Goal: Task Accomplishment & Management: Manage account settings

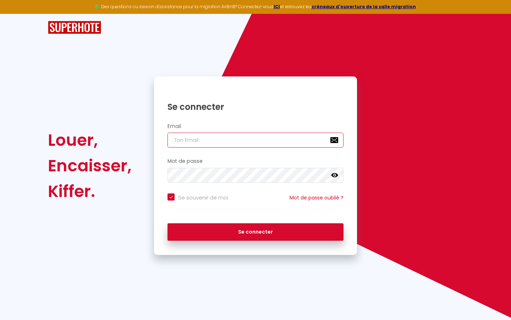
type input "s"
checkbox input "true"
type input "su"
checkbox input "true"
type input "sup"
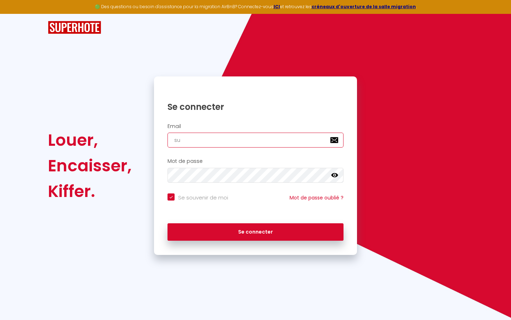
checkbox input "true"
type input "supe"
checkbox input "true"
type input "super"
checkbox input "true"
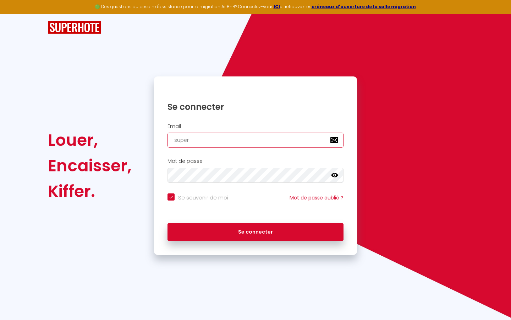
type input "superb"
checkbox input "true"
type input "superbo"
checkbox input "true"
type input "superbor"
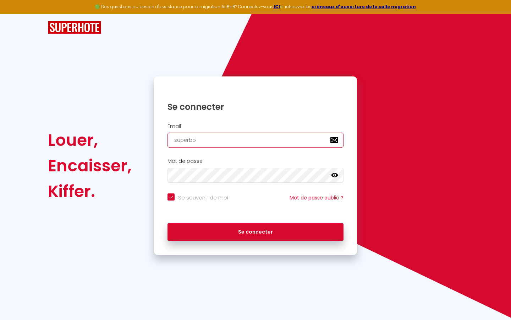
checkbox input "true"
type input "superbord"
checkbox input "true"
type input "superborde"
checkbox input "true"
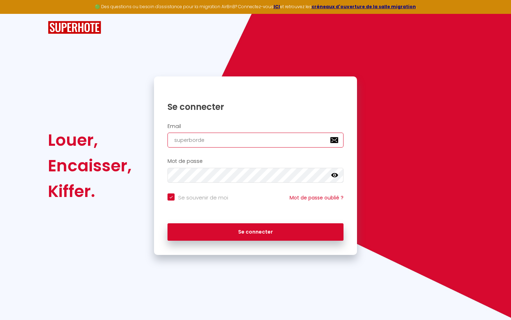
type input "superbordea"
checkbox input "true"
type input "superbordeau"
checkbox input "true"
type input "superbordeaux"
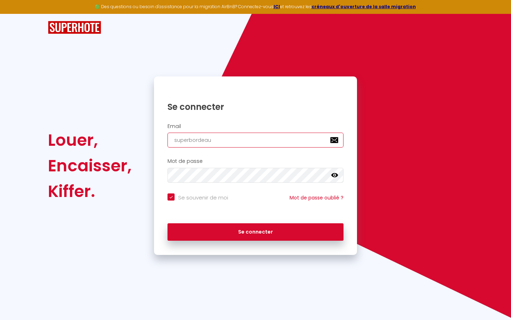
checkbox input "true"
type input "superbordeaux@"
checkbox input "true"
type input "superbordeaux@g"
checkbox input "true"
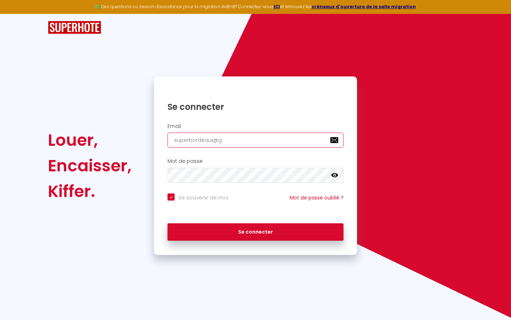
type input "superbordeaux@gm"
checkbox input "true"
type input "superbordeaux@gma"
checkbox input "true"
type input "superbordeaux@gmai"
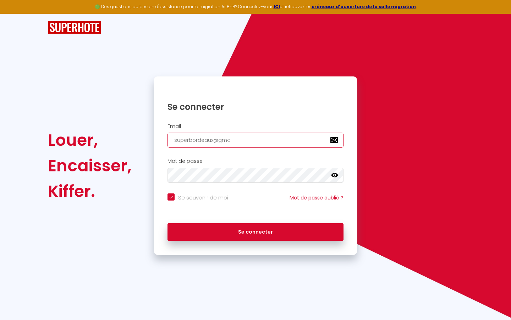
checkbox input "true"
type input "[EMAIL_ADDRESS]"
checkbox input "true"
type input "[EMAIL_ADDRESS]."
checkbox input "true"
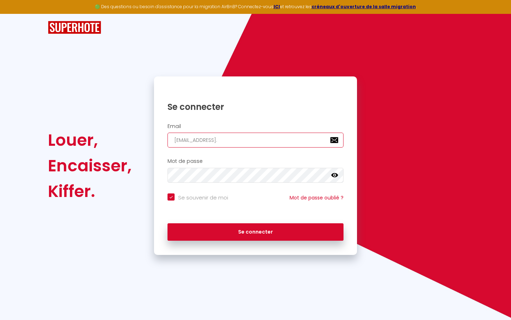
type input "superbordeaux@gmail.c"
checkbox input "true"
type input "[EMAIL_ADDRESS][DOMAIN_NAME]"
checkbox input "true"
type input "[EMAIL_ADDRESS][DOMAIN_NAME]"
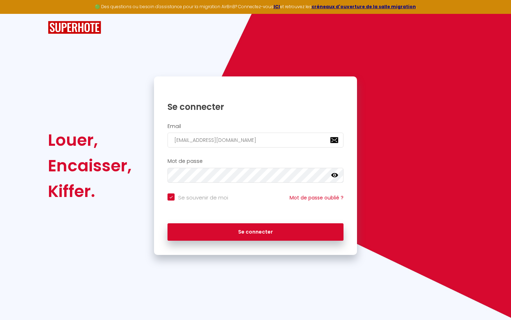
checkbox input "true"
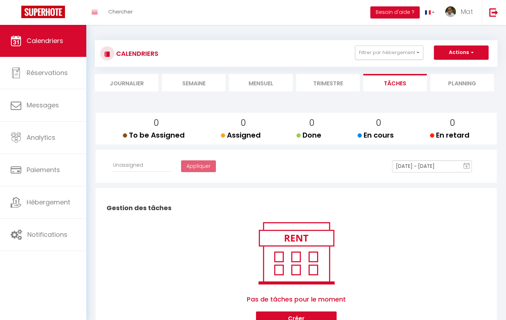
select select
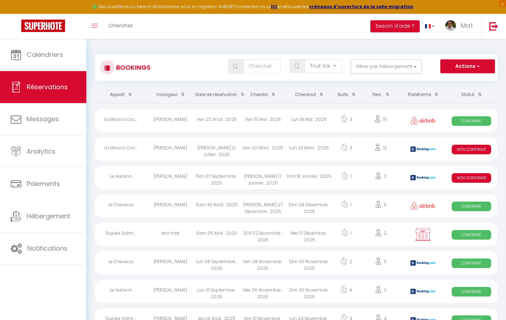
select select "message"
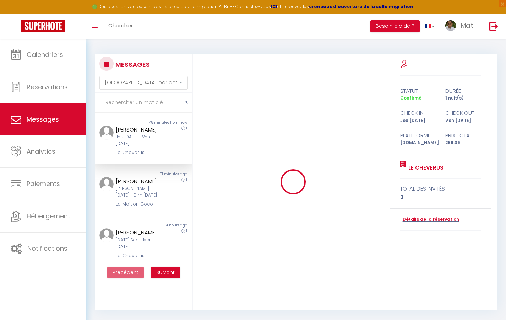
scroll to position [2147, 0]
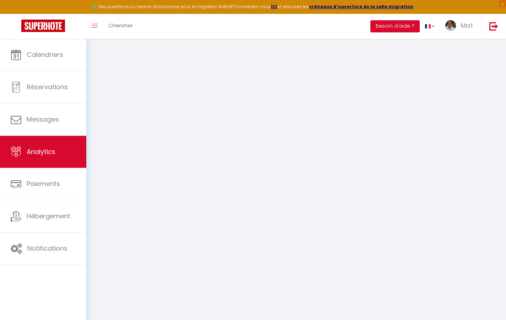
select select "2025"
select select "9"
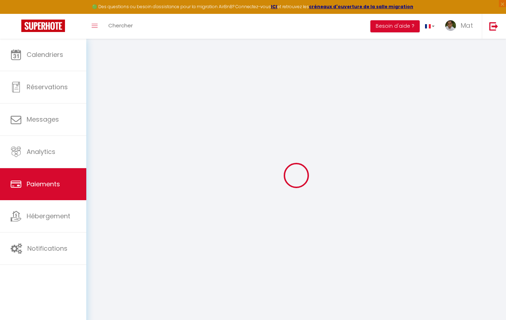
select select "2"
select select "0"
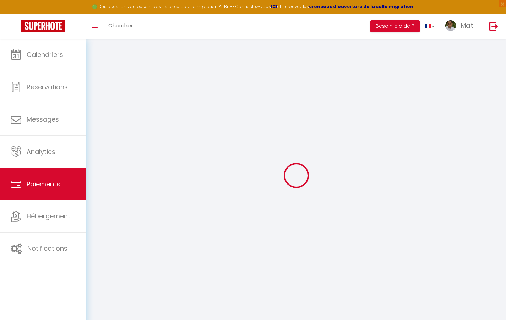
select select "0"
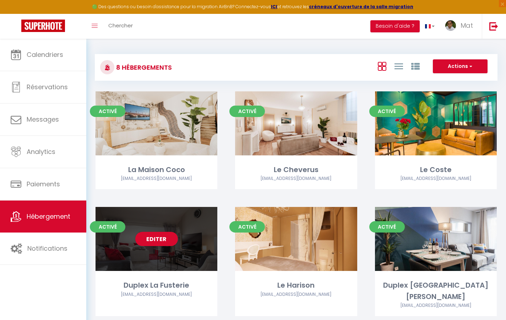
select select "3"
select select "2"
select select "1"
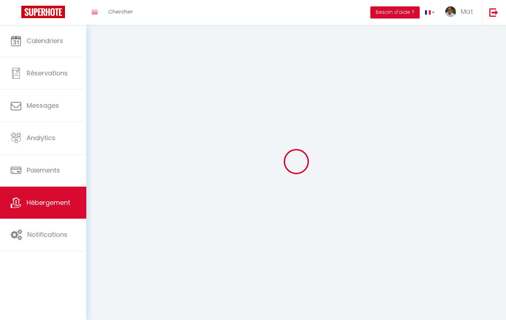
select select
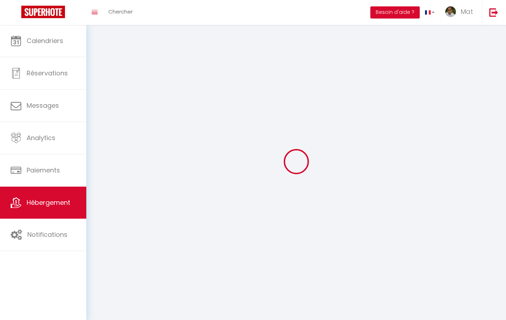
checkbox input "false"
select select
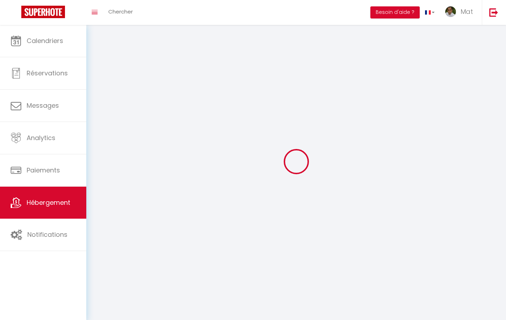
select select
select select "1"
select select
select select "28"
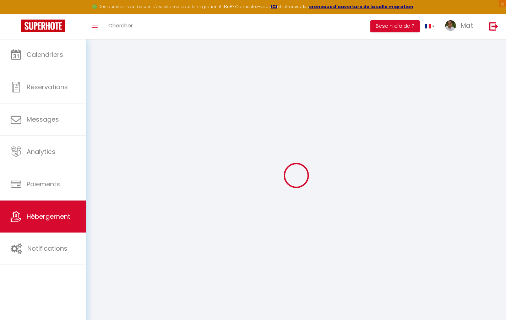
select select
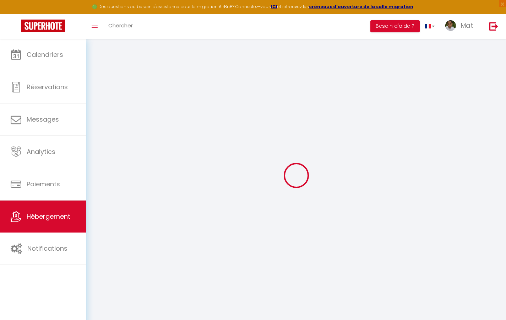
select select
checkbox input "false"
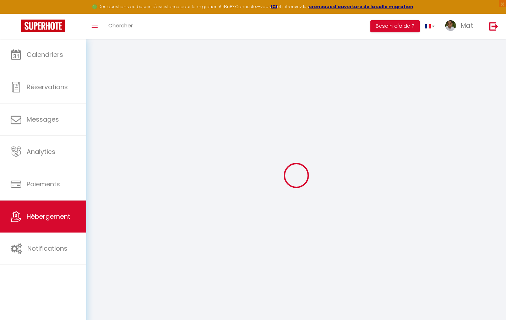
select select
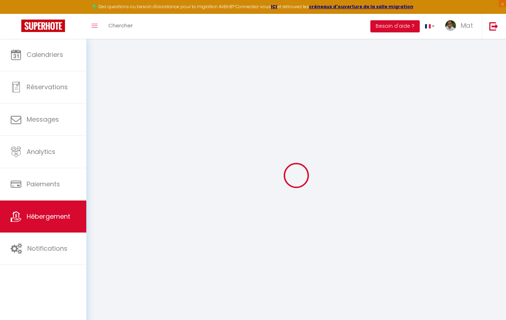
select select
checkbox input "false"
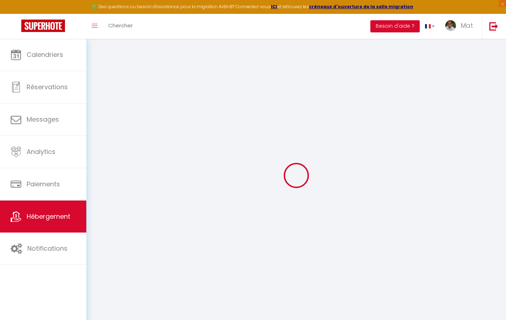
checkbox input "false"
select select
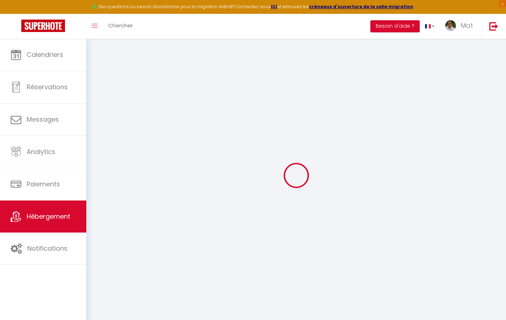
select select
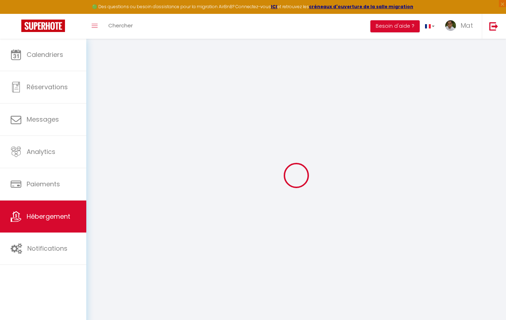
checkbox input "false"
select select
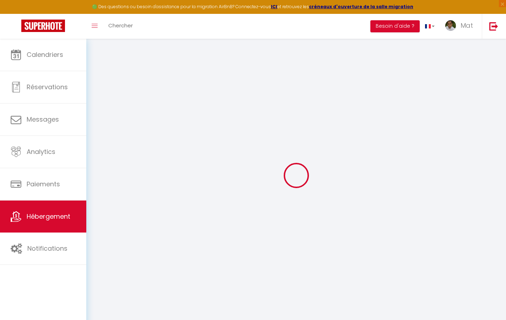
select select
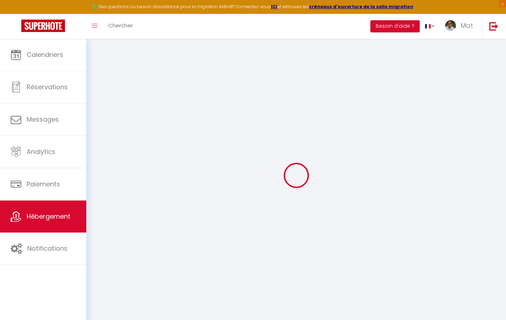
select select
checkbox input "false"
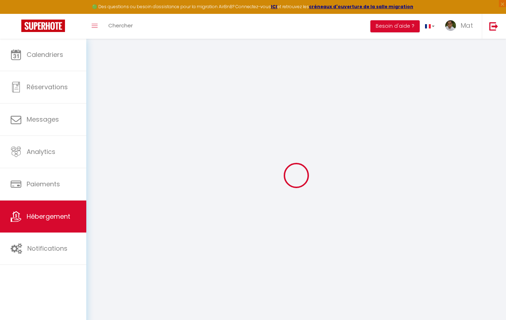
checkbox input "false"
select select
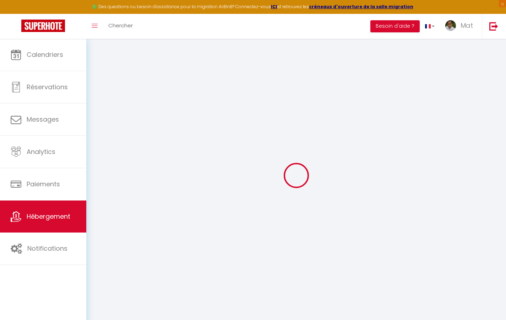
select select
checkbox input "false"
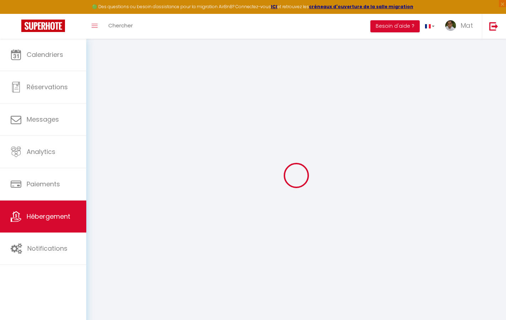
checkbox input "false"
select select
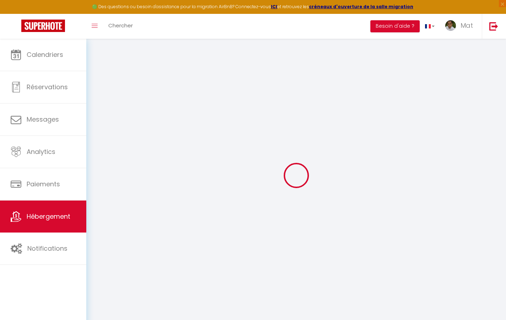
type input "Duplex La Fusterie"
type input "IMMO"
type input "MRA"
type input "[STREET_ADDRESS]"
type input "33800"
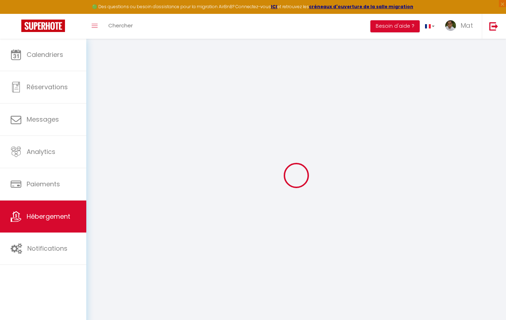
type input "[GEOGRAPHIC_DATA]"
select select "6"
type input "35"
type input "20"
type input "30"
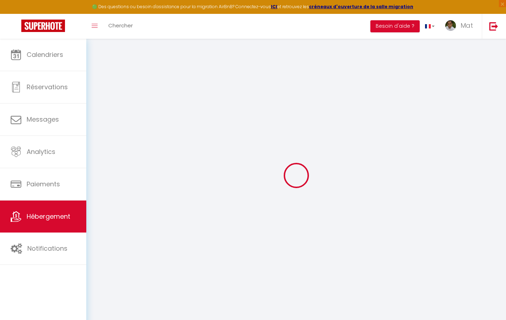
type input "1.65"
type input "200"
select select
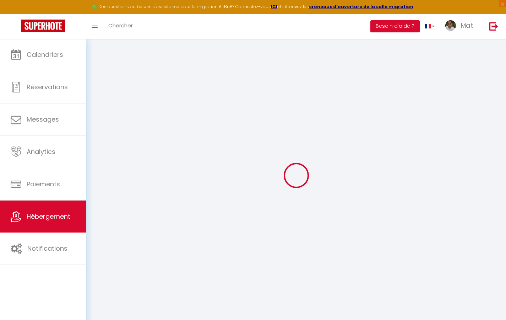
select select
type input "[STREET_ADDRESS]"
type input "33800"
type input "[GEOGRAPHIC_DATA]"
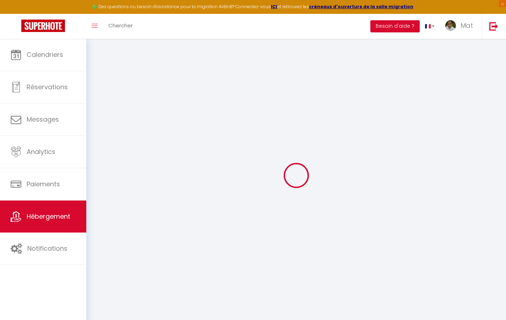
type input "[EMAIL_ADDRESS][DOMAIN_NAME]"
select select "742"
checkbox input "true"
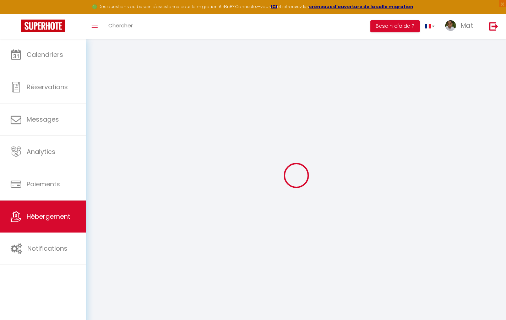
checkbox input "false"
type input "10"
type input "50"
type input "0"
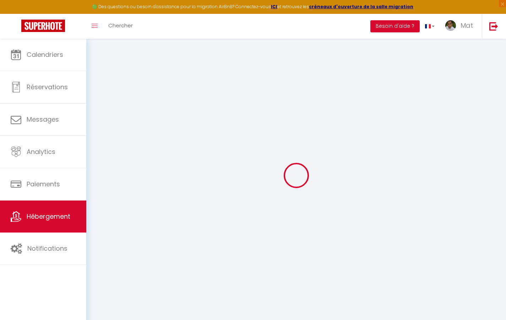
type input "0"
select select
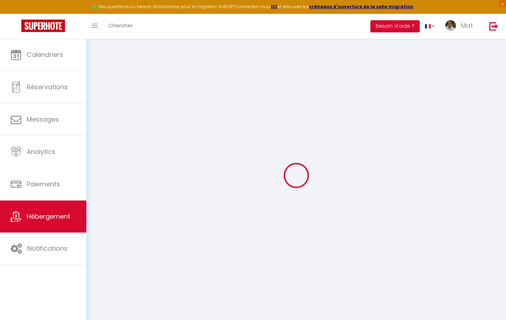
select select
checkbox input "true"
checkbox input "false"
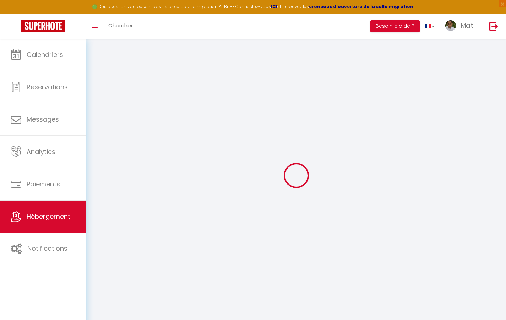
select select
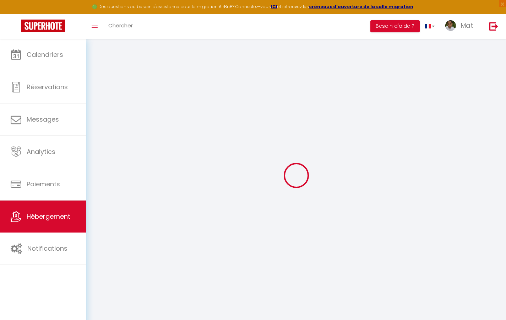
checkbox input "true"
checkbox input "false"
select select "2365"
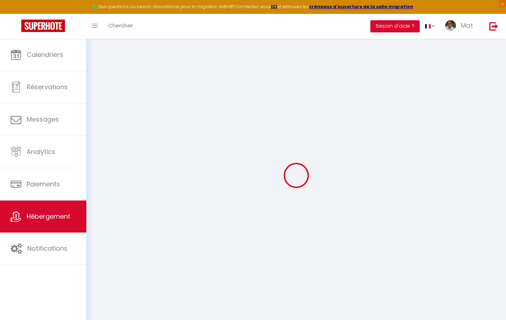
select select "2365"
checkbox input "true"
checkbox input "false"
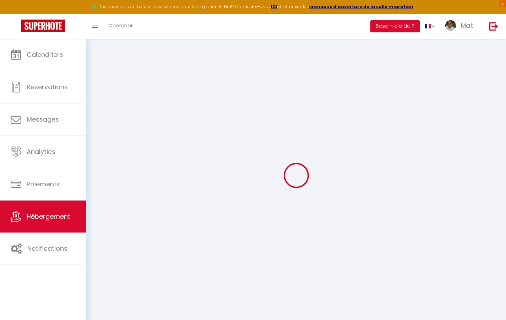
select select "17:00"
select select "23:30"
select select "10:00"
select select "30"
select select "120"
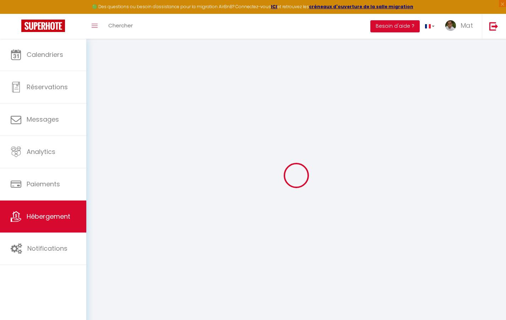
checkbox input "true"
